Goal: Task Accomplishment & Management: Use online tool/utility

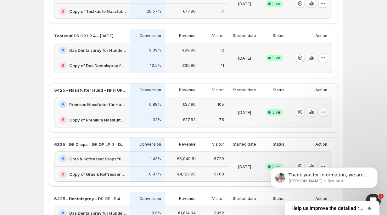
scroll to position [209, 0]
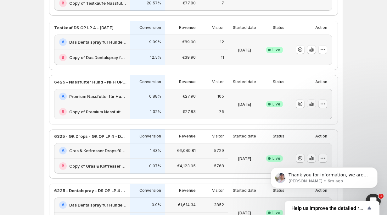
click at [313, 106] on icon "button" at bounding box center [311, 104] width 6 height 6
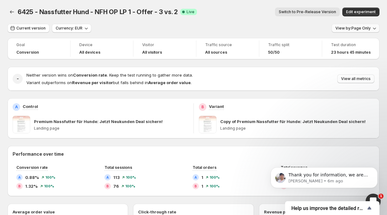
click at [359, 28] on span "View by: Page Only" at bounding box center [352, 28] width 35 height 5
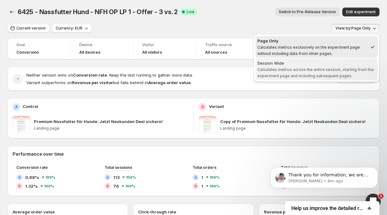
click at [338, 65] on div "Session Wide" at bounding box center [316, 63] width 118 height 6
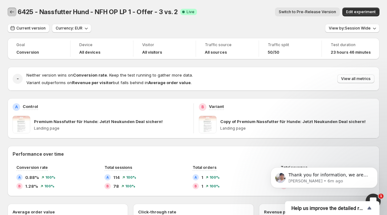
click at [8, 12] on button "Back" at bounding box center [12, 12] width 9 height 9
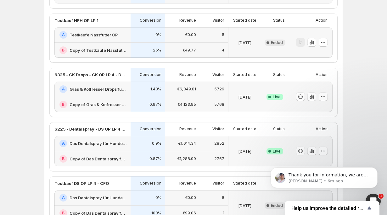
scroll to position [219, 0]
